Goal: Task Accomplishment & Management: Complete application form

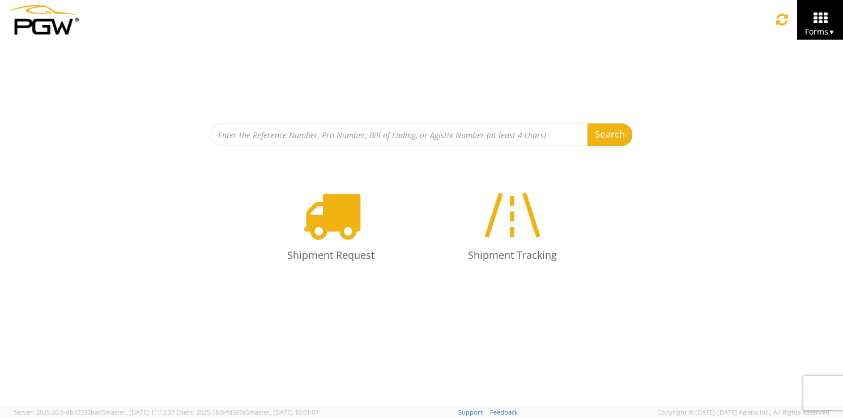
click at [355, 208] on icon at bounding box center [331, 215] width 58 height 58
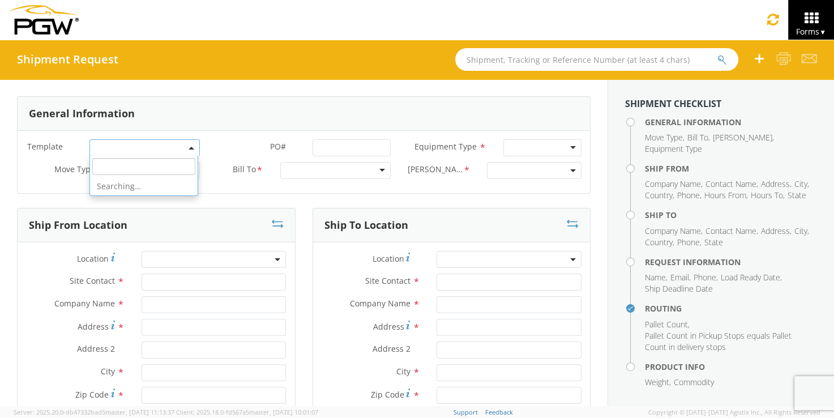
click at [182, 146] on span at bounding box center [144, 147] width 110 height 17
select select "56744968"
select select
type input "5801 Branch Manager"
type input "PGW"
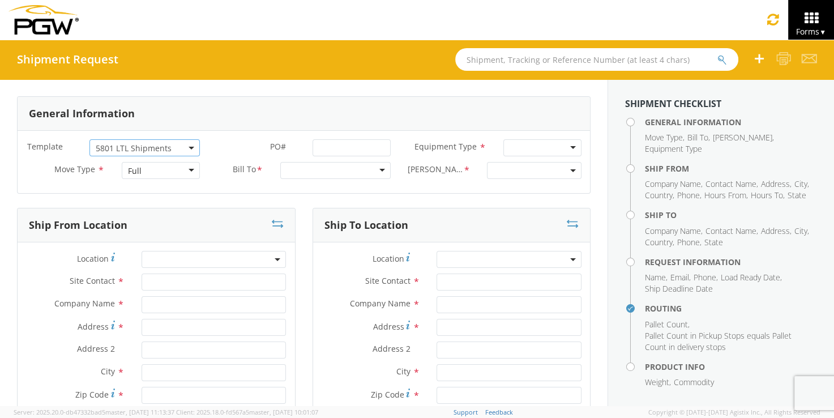
type input "5000 [GEOGRAPHIC_DATA]"
type input "[GEOGRAPHIC_DATA]"
type input "76115"
type input "[EMAIL_ADDRESS][DOMAIN_NAME]"
type input "[PHONE_NUMBER]"
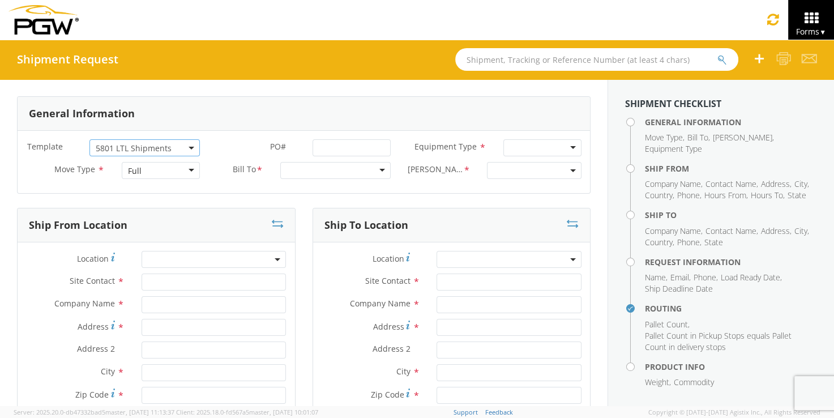
type input "10:35 AM"
type input "11:35 AM"
type input "5403 Branch Manager"
type input "PGW"
type input "[STREET_ADDRESS]"
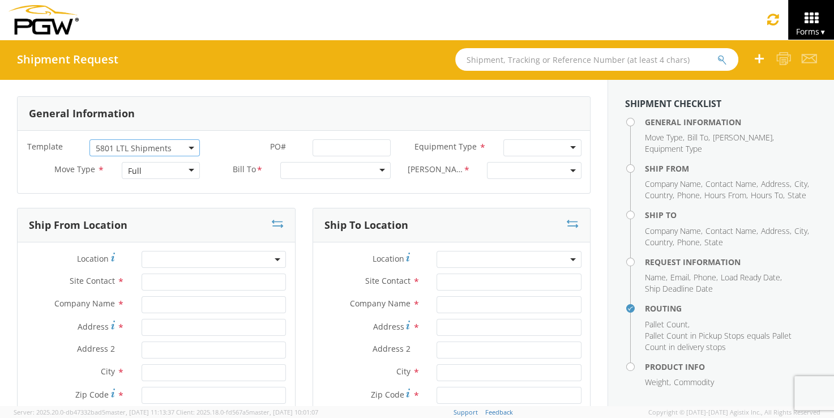
type input "Amarillo"
type input "79101"
type input "[EMAIL_ADDRESS][DOMAIN_NAME]"
type input "[PHONE_NUMBER]"
type textarea "NO LTL Appt unless noted, ALL Truckload APPT Reqd. Contact [PERSON_NAME]. Call …"
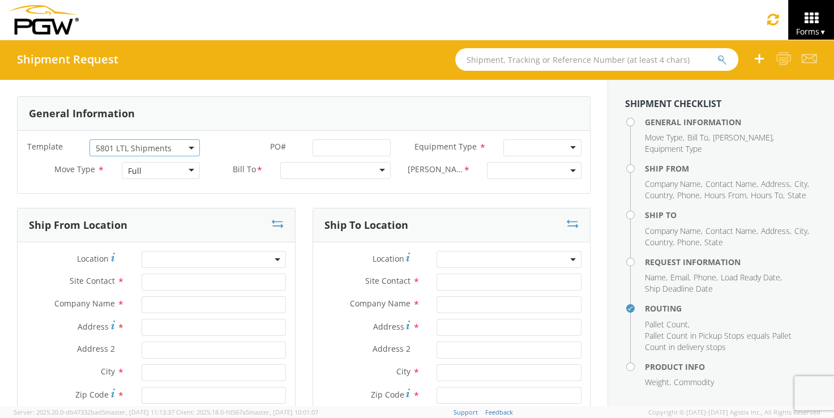
type input "980"
type input "1"
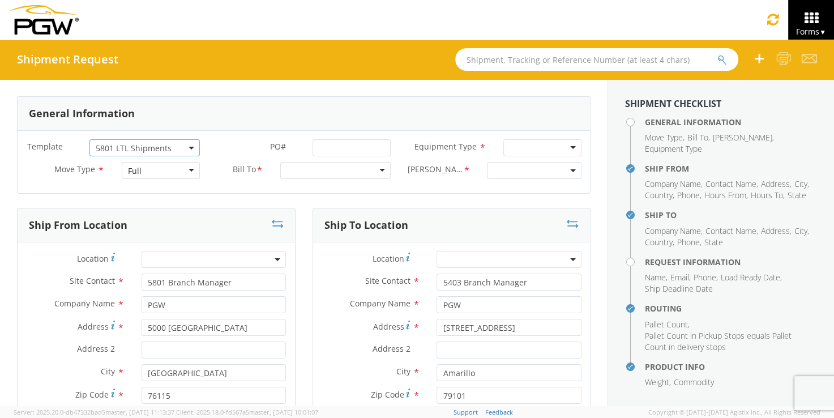
select select "62891"
select select "28259"
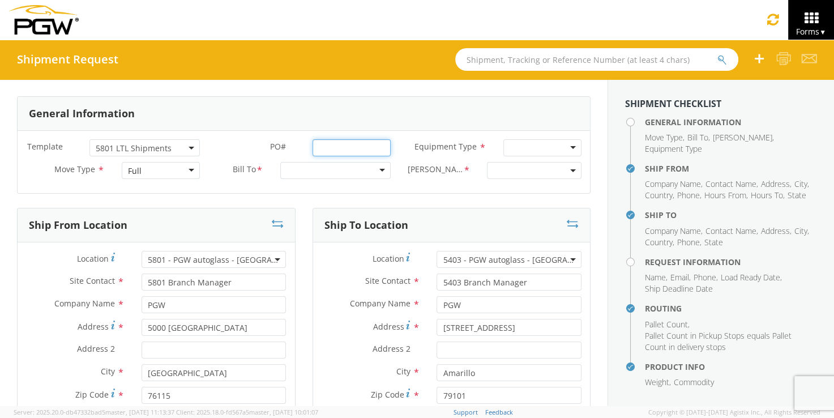
click at [368, 149] on input "PO# *" at bounding box center [352, 147] width 79 height 17
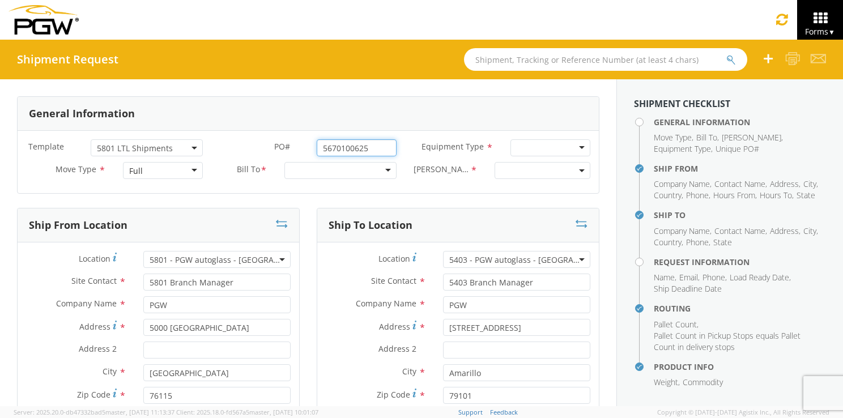
type input "5670100625"
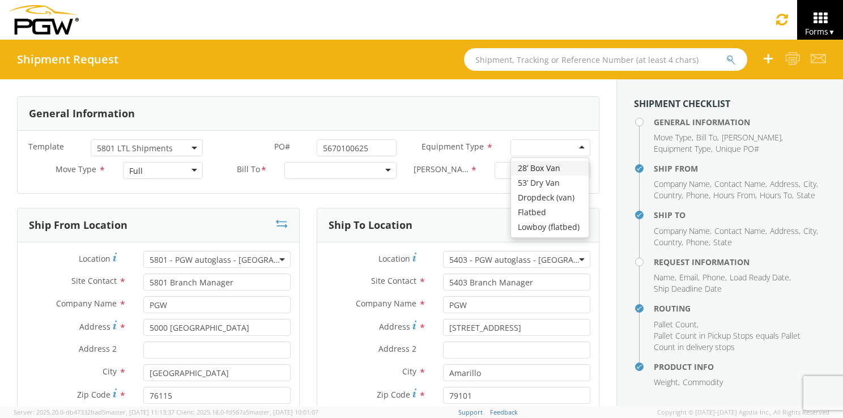
click at [510, 139] on div at bounding box center [550, 147] width 80 height 17
click at [536, 144] on div "53’ Dry Van" at bounding box center [538, 148] width 42 height 11
click at [343, 168] on div at bounding box center [340, 170] width 112 height 17
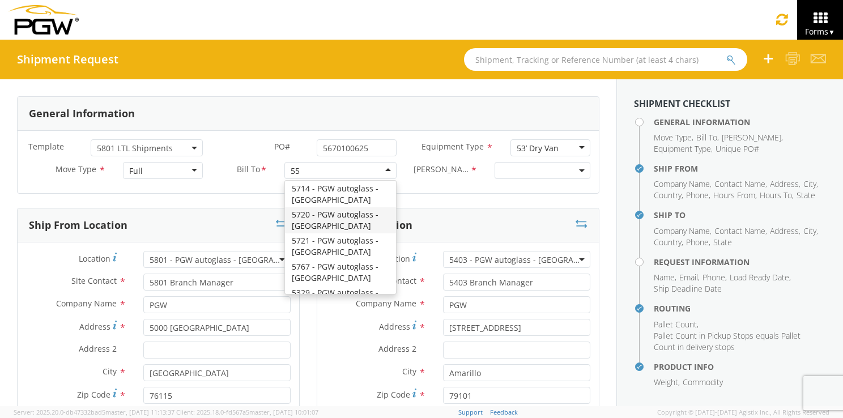
scroll to position [2, 0]
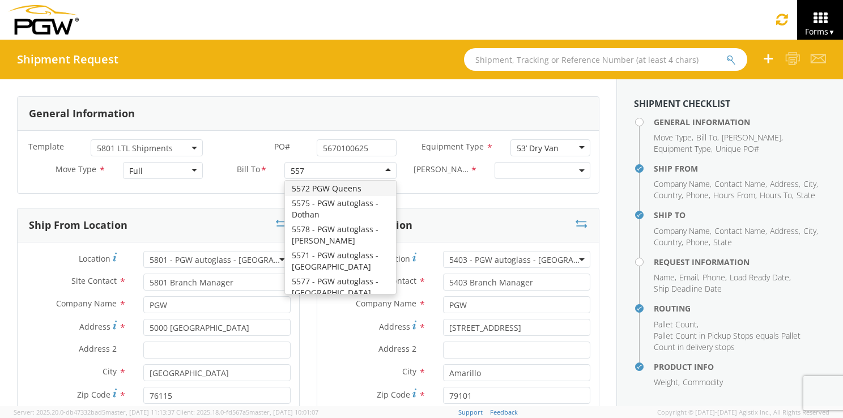
type input "5575"
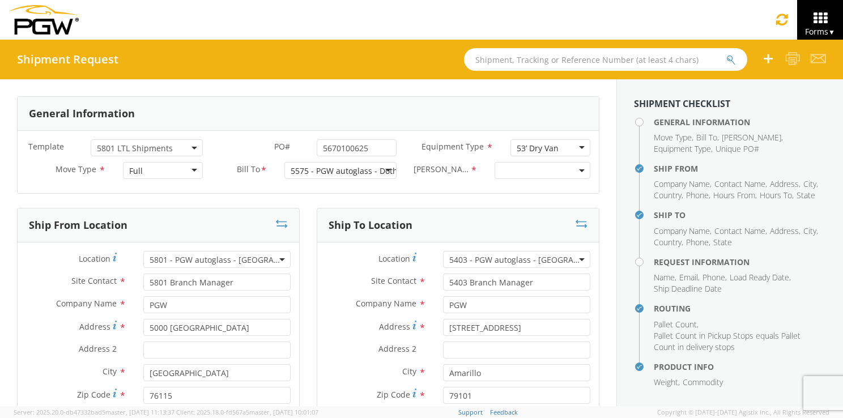
scroll to position [0, 0]
click at [529, 167] on span at bounding box center [542, 170] width 96 height 17
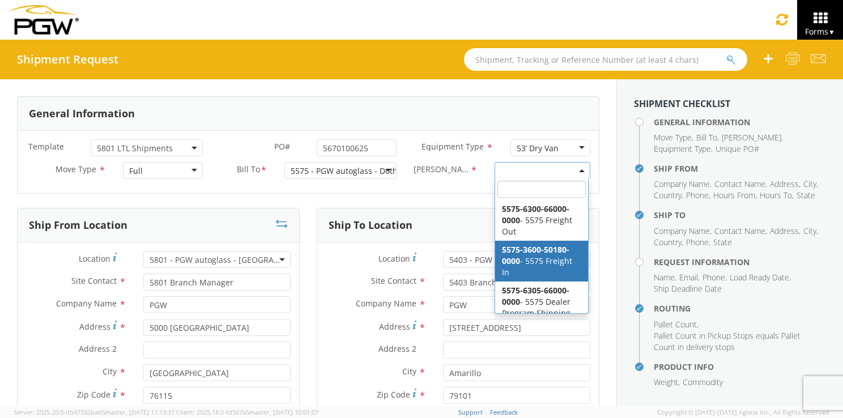
select select "5575-3600-50180-0000"
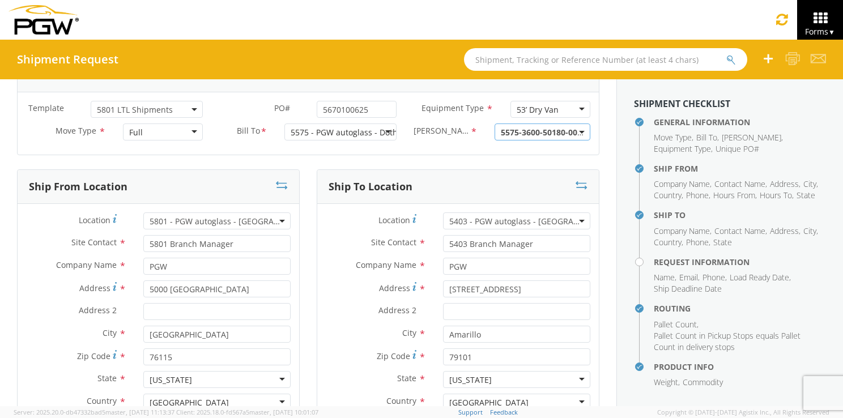
scroll to position [57, 0]
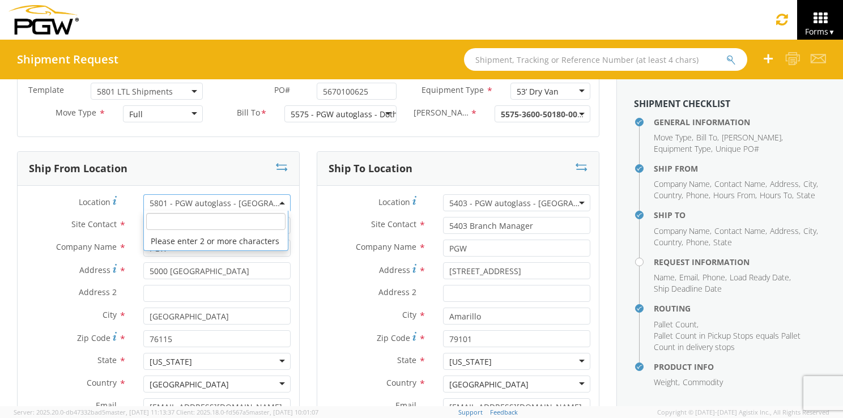
click at [279, 202] on b at bounding box center [282, 203] width 6 height 3
click at [220, 220] on input "search" at bounding box center [215, 221] width 139 height 17
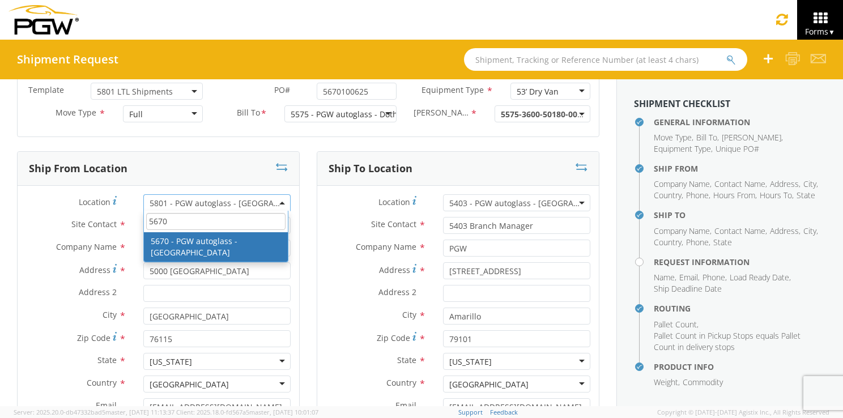
type input "5670"
type input "5670 Branch Manager"
type input "5670 - PGW autoglass - [GEOGRAPHIC_DATA]"
type input "[STREET_ADDRESS]"
type input "[PERSON_NAME]"
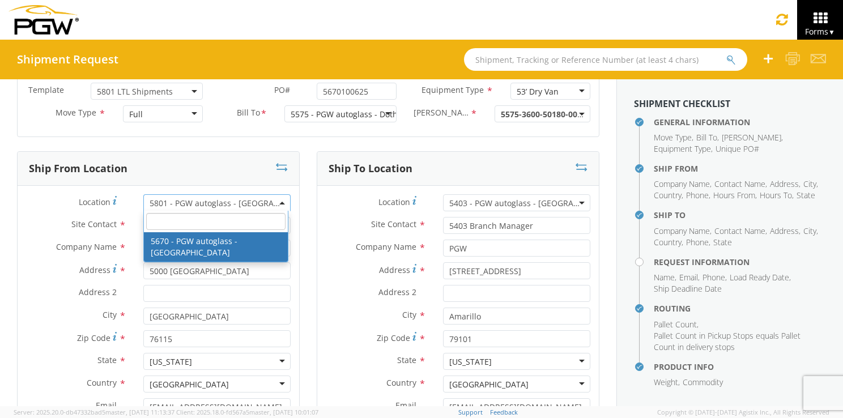
type input "36121"
type input "[EMAIL_ADDRESS][DOMAIN_NAME]"
type input "[PHONE_NUMBER]"
type input "8:00 AM"
type input "4:00 PM"
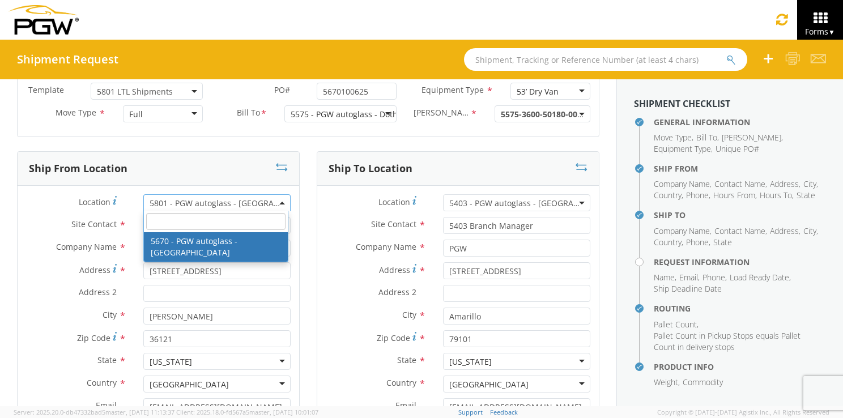
select select "28445"
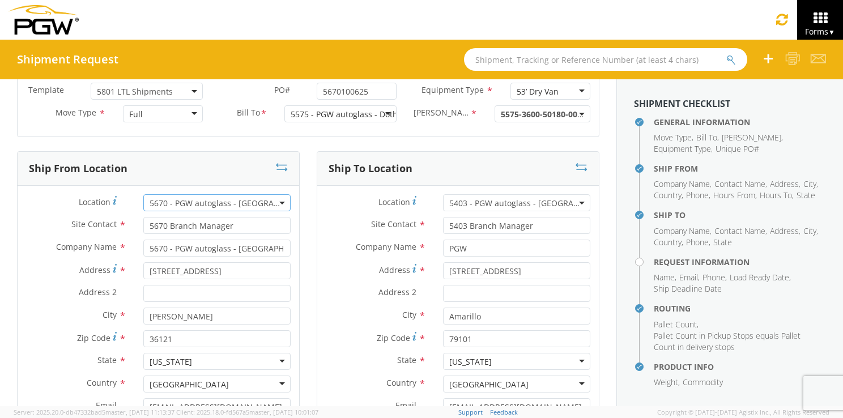
click at [491, 202] on span "5403 - PGW autoglass - [GEOGRAPHIC_DATA]" at bounding box center [516, 203] width 135 height 11
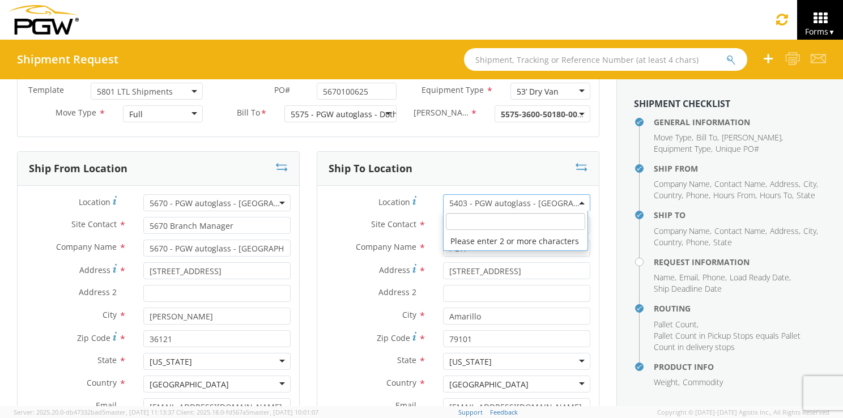
click at [489, 227] on input "search" at bounding box center [515, 221] width 139 height 17
type input "5575"
type input "5575 Branch Manager"
type input "5575 - PGW autoglass - Dothan"
type input "[STREET_ADDRESS][PERSON_NAME]"
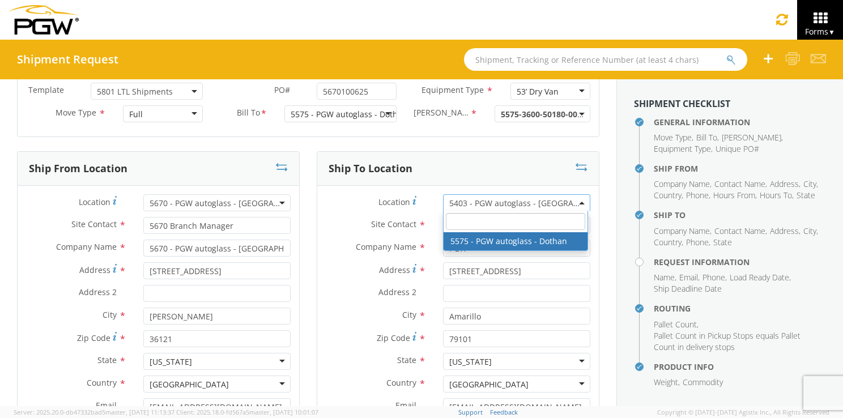
type input "Dothan"
type input "36303"
type input "[EMAIL_ADDRESS][DOMAIN_NAME]"
type input "[PHONE_NUMBER]"
type input "8:00 AM"
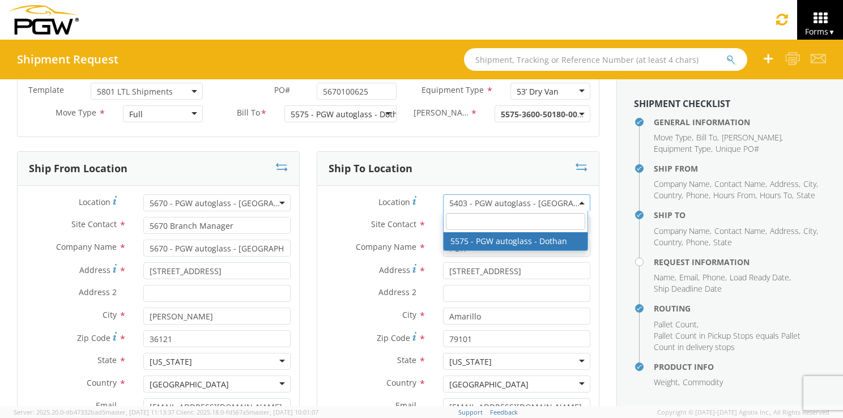
type input "3:00 PM"
select select "28379"
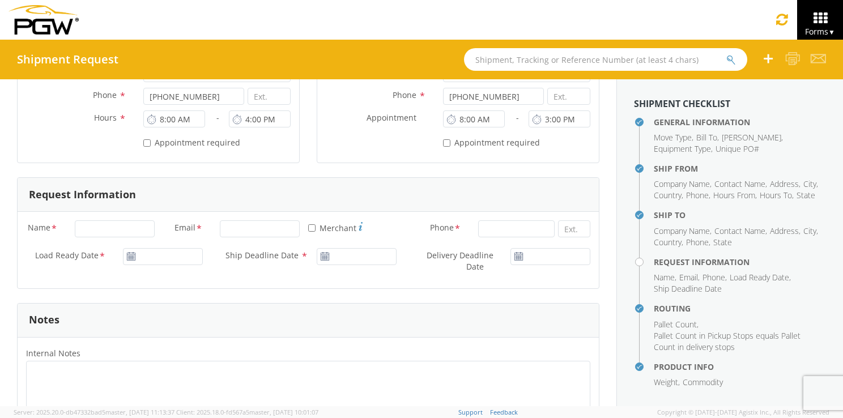
scroll to position [396, 0]
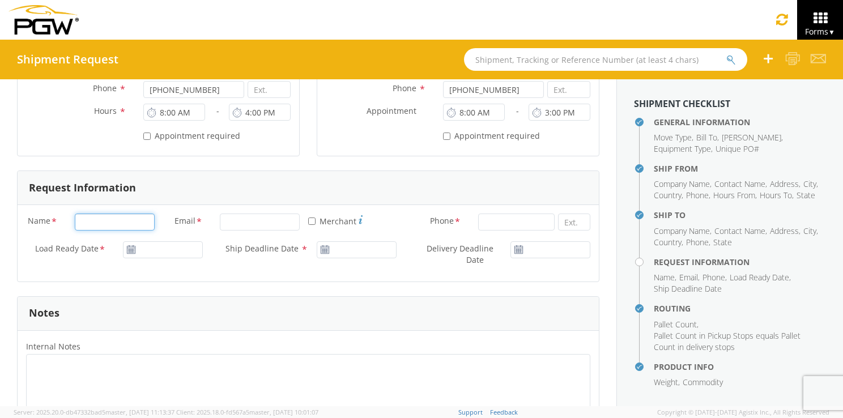
click at [114, 221] on input "Name *" at bounding box center [115, 222] width 80 height 17
type input "[PERSON_NAME] [PERSON_NAME]"
click at [255, 225] on input "Email *" at bounding box center [260, 222] width 80 height 17
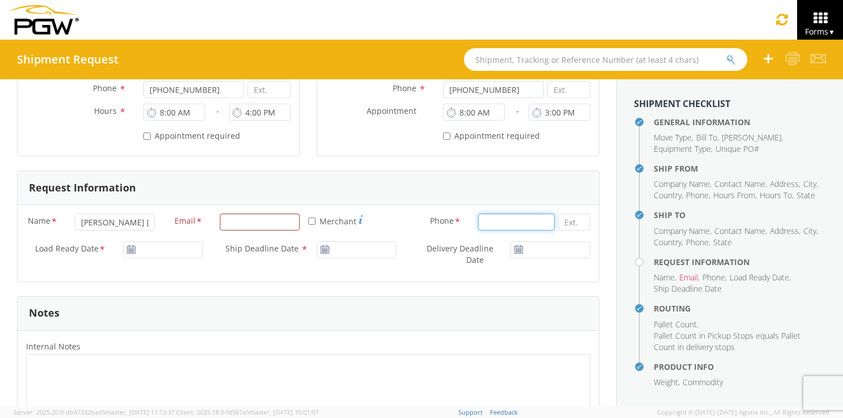
click at [493, 223] on input at bounding box center [516, 222] width 76 height 17
type input "3343955755"
type input "[EMAIL_ADDRESS][DOMAIN_NAME]"
type input "[DATE]"
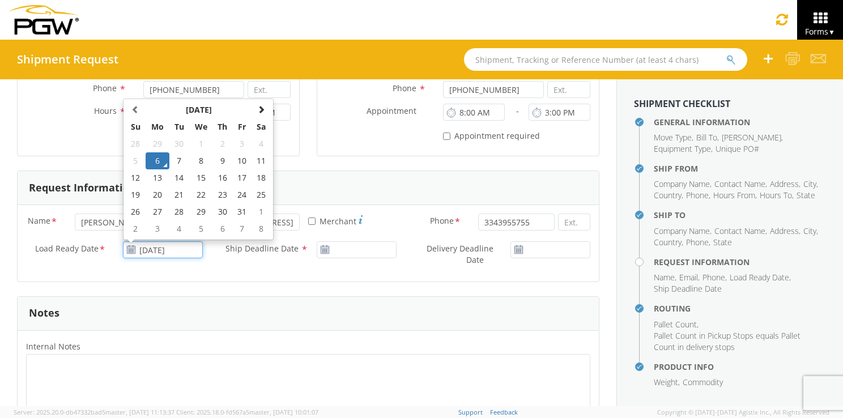
click at [145, 248] on input "[DATE]" at bounding box center [163, 249] width 80 height 17
click at [163, 162] on td "6" at bounding box center [158, 160] width 24 height 17
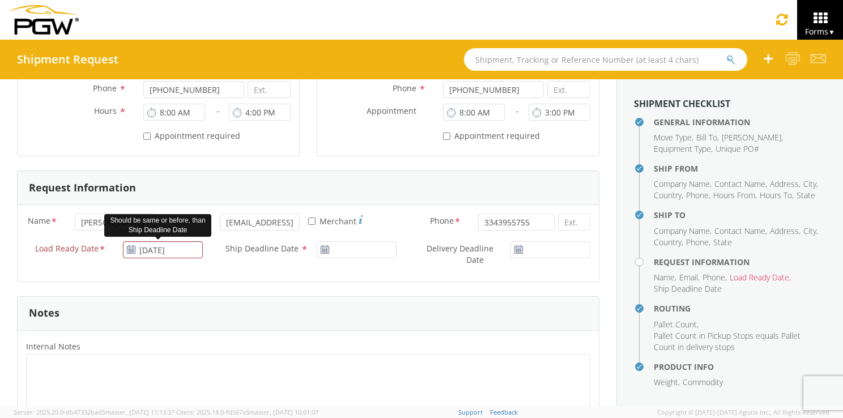
click at [320, 250] on icon at bounding box center [325, 249] width 10 height 9
click at [320, 246] on icon at bounding box center [325, 249] width 10 height 9
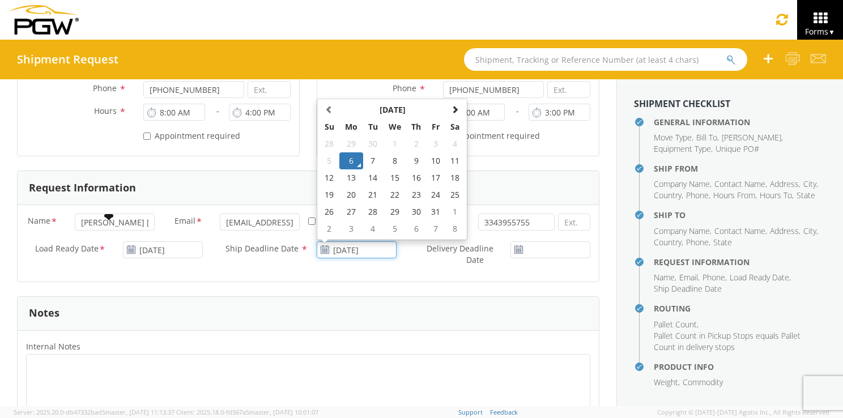
click at [339, 246] on input "[DATE]" at bounding box center [357, 249] width 80 height 17
click at [367, 162] on td "7" at bounding box center [373, 160] width 20 height 17
type input "[DATE]"
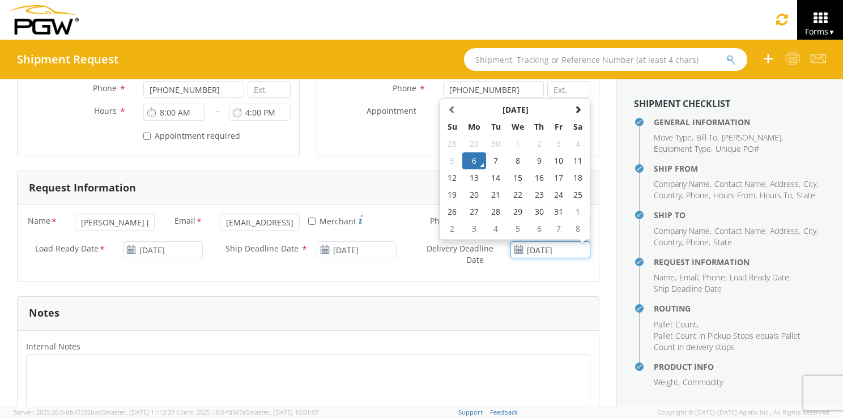
drag, startPoint x: 521, startPoint y: 251, endPoint x: 512, endPoint y: 251, distance: 9.1
click at [520, 251] on input "[DATE]" at bounding box center [550, 249] width 80 height 17
click at [514, 161] on td "8" at bounding box center [518, 160] width 24 height 17
type input "[DATE]"
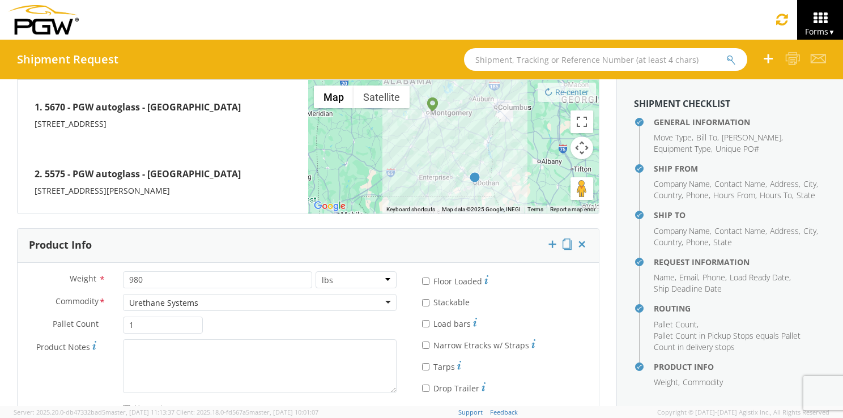
scroll to position [940, 0]
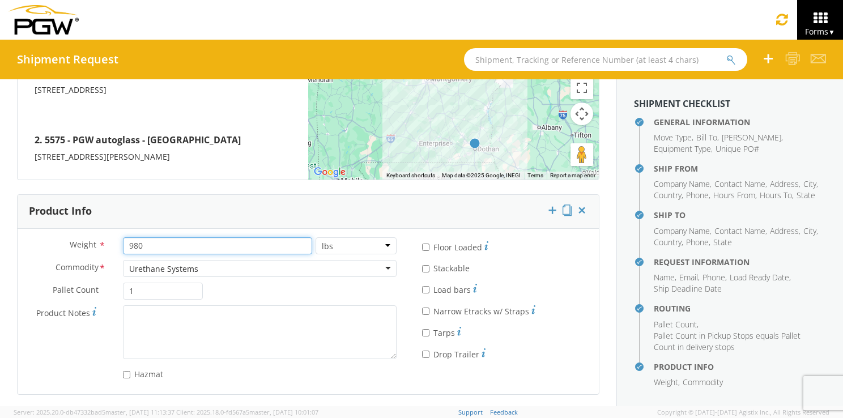
drag, startPoint x: 122, startPoint y: 240, endPoint x: 111, endPoint y: 241, distance: 11.3
click at [111, 241] on div "Weight * 980 lbs kgs" at bounding box center [211, 245] width 387 height 17
type input "13000"
click at [188, 265] on div "Urethane Systems" at bounding box center [163, 268] width 69 height 11
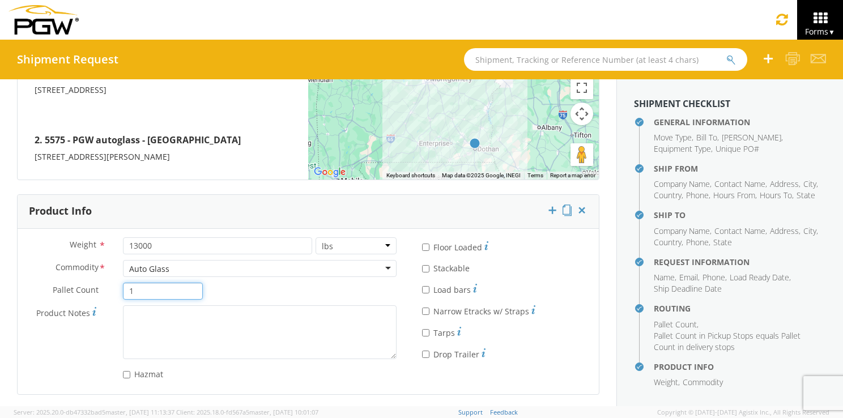
drag, startPoint x: 145, startPoint y: 291, endPoint x: 114, endPoint y: 287, distance: 31.4
click at [114, 287] on div "1" at bounding box center [162, 291] width 97 height 17
type input "17"
click at [258, 284] on div "Weight * 13000 lbs kgs Commodity * Auto Glass Auto Glass Adhesives / Glues Aqua…" at bounding box center [211, 311] width 387 height 148
click at [422, 244] on input "* Floor Loaded" at bounding box center [425, 247] width 7 height 7
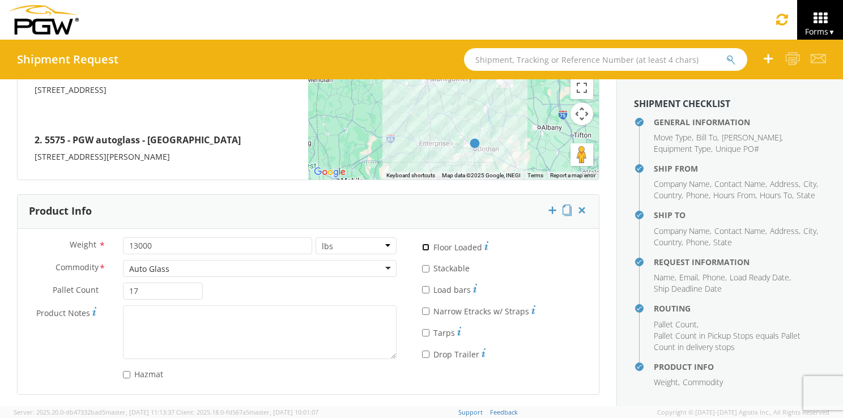
checkbox input "true"
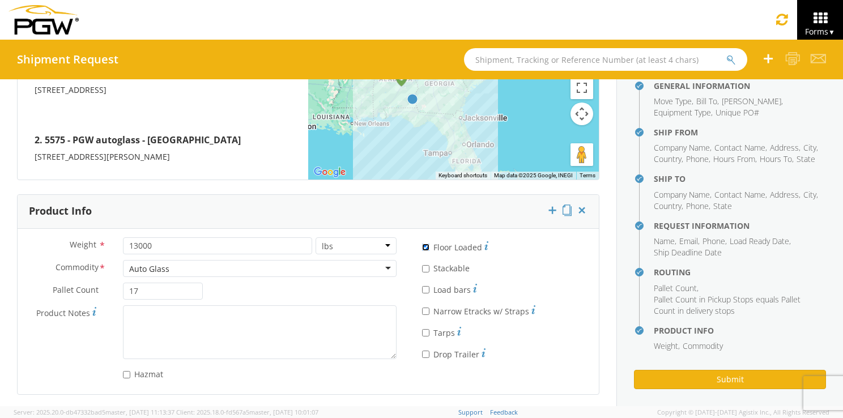
scroll to position [56, 0]
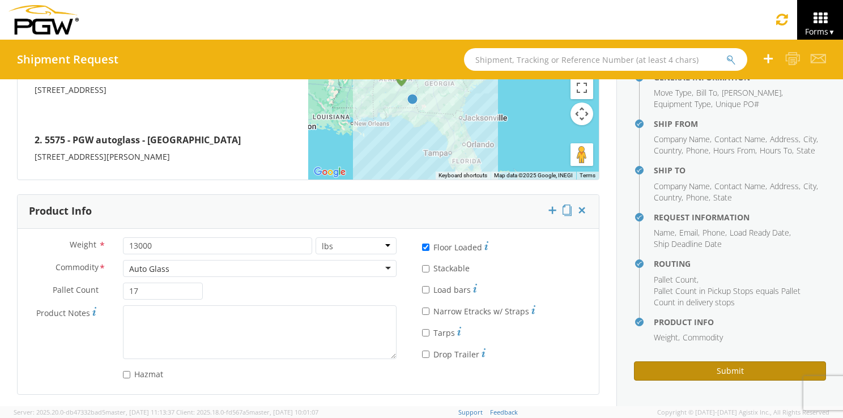
click at [723, 365] on button "Submit" at bounding box center [730, 370] width 192 height 19
